Goal: Task Accomplishment & Management: Manage account settings

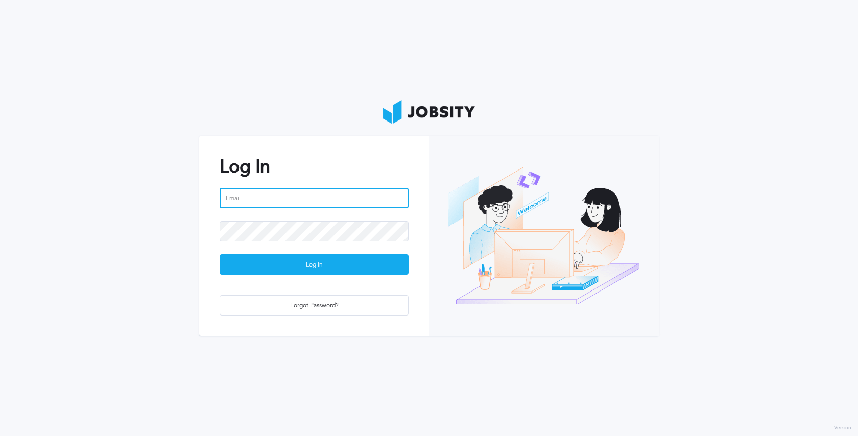
click at [295, 199] on input "email" at bounding box center [314, 198] width 189 height 20
click at [337, 197] on input "email" at bounding box center [314, 198] width 189 height 20
paste input "[PERSON_NAME][EMAIL_ADDRESS][PERSON_NAME][DOMAIN_NAME]"
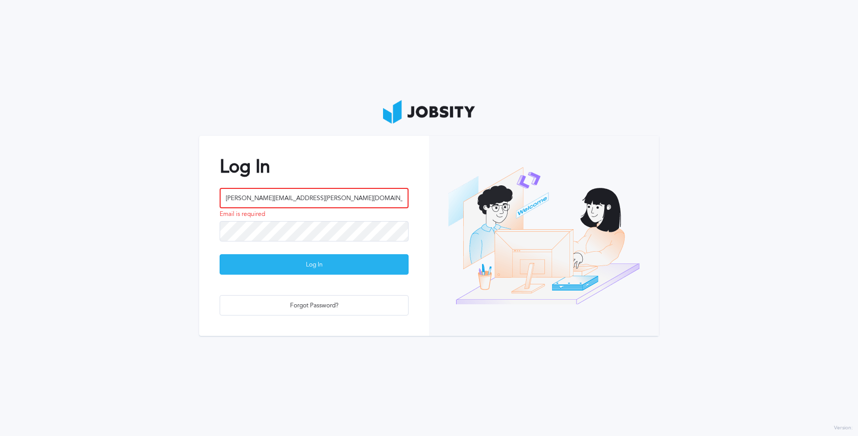
type input "[PERSON_NAME][EMAIL_ADDRESS][PERSON_NAME][DOMAIN_NAME]"
click at [334, 266] on div "Log In" at bounding box center [314, 265] width 188 height 20
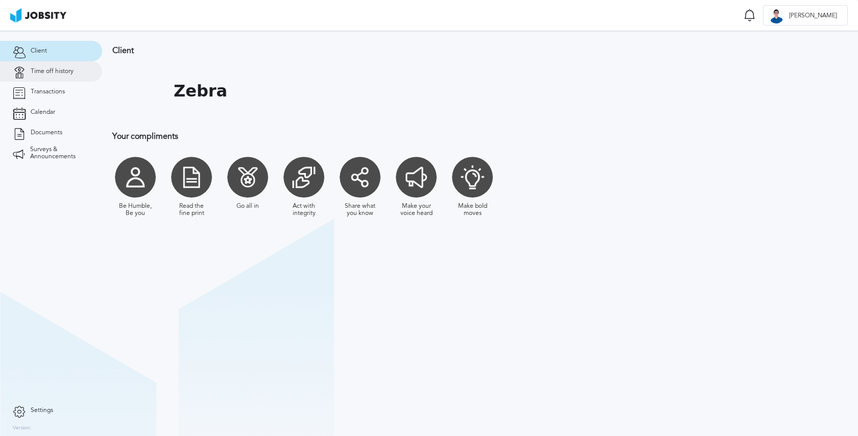
click at [59, 74] on span "Time off history" at bounding box center [52, 71] width 43 height 7
